Goal: Task Accomplishment & Management: Use online tool/utility

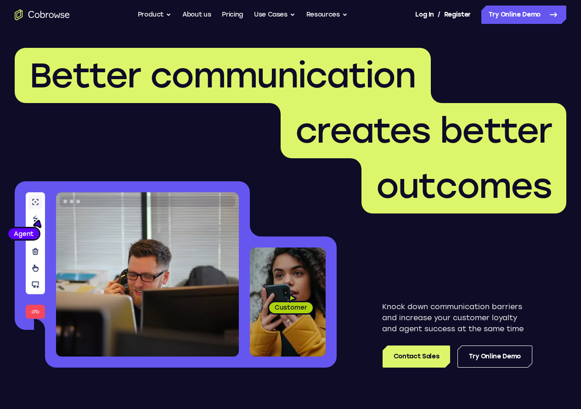
click at [488, 14] on link "Try Online Demo" at bounding box center [524, 15] width 85 height 18
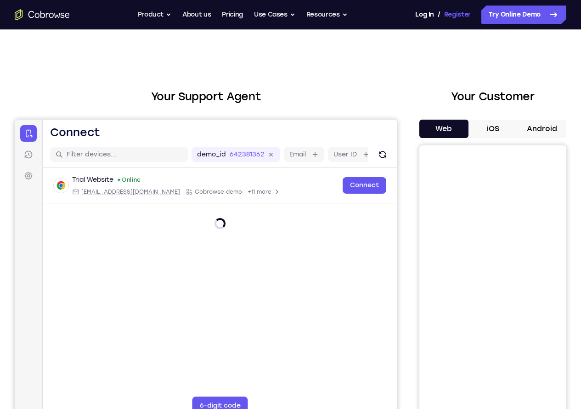
click at [444, 16] on link "Register" at bounding box center [457, 15] width 27 height 18
